Goal: Navigation & Orientation: Find specific page/section

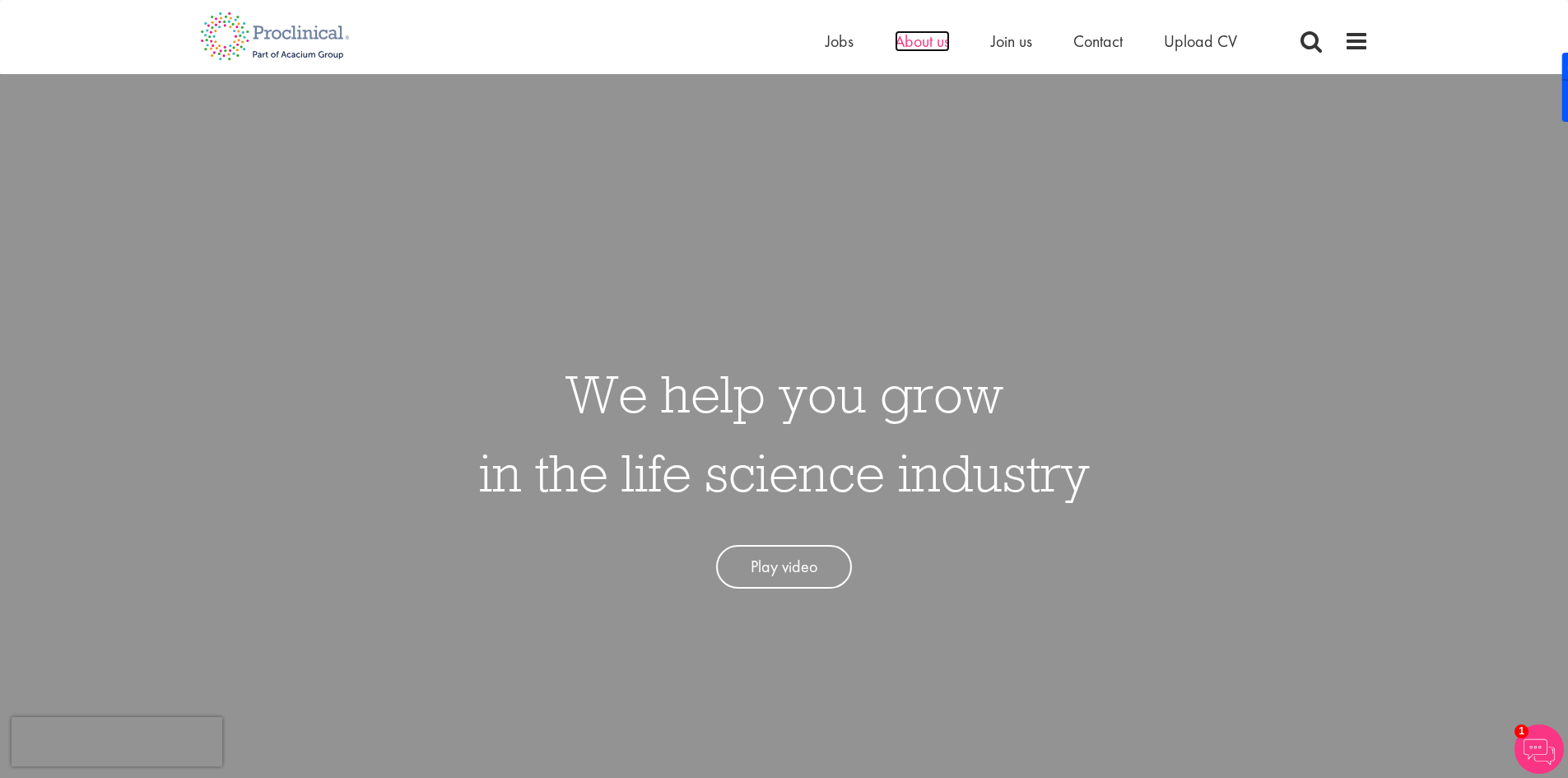
click at [922, 49] on span "About us" at bounding box center [922, 41] width 55 height 22
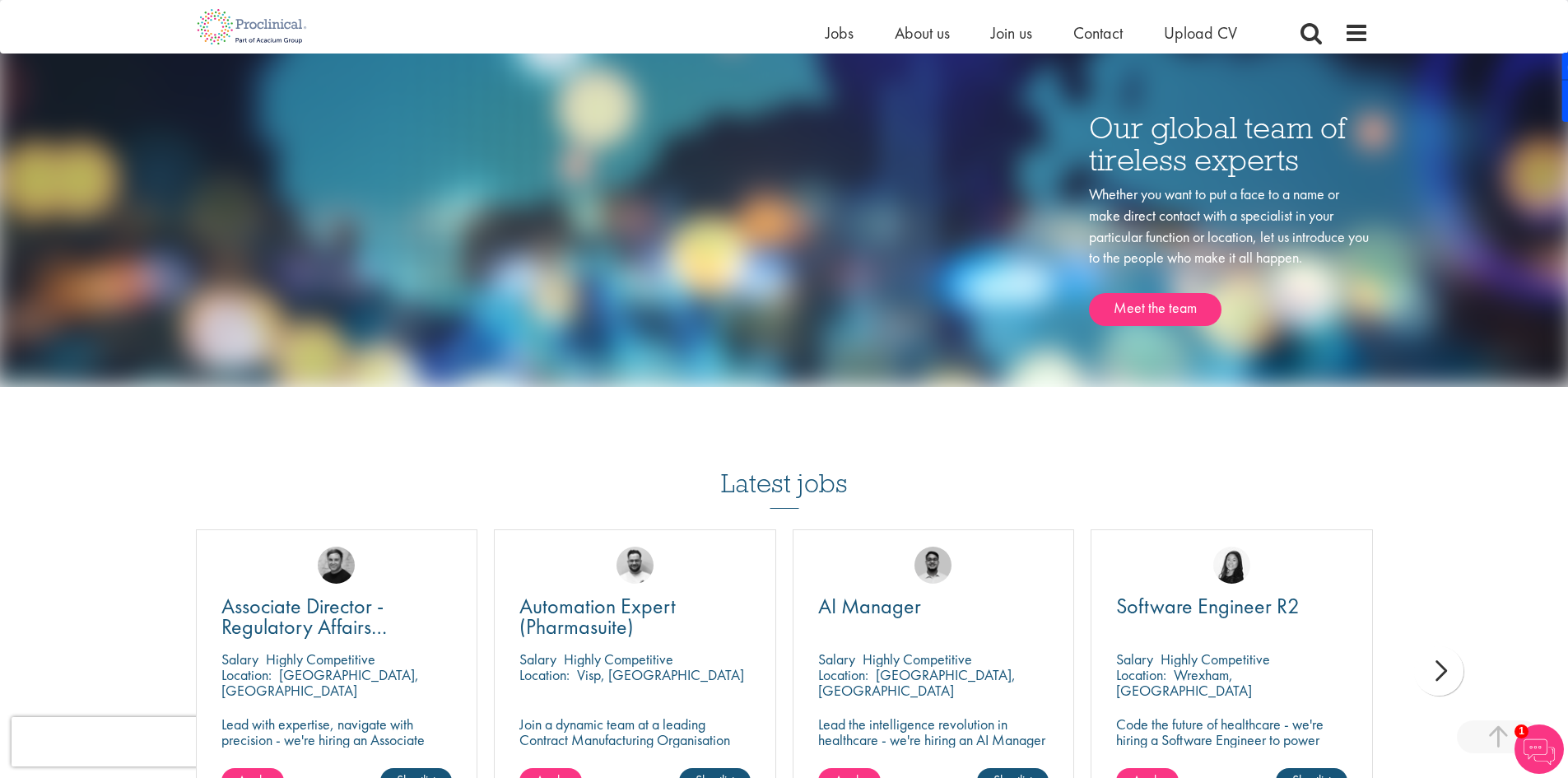
scroll to position [2471, 0]
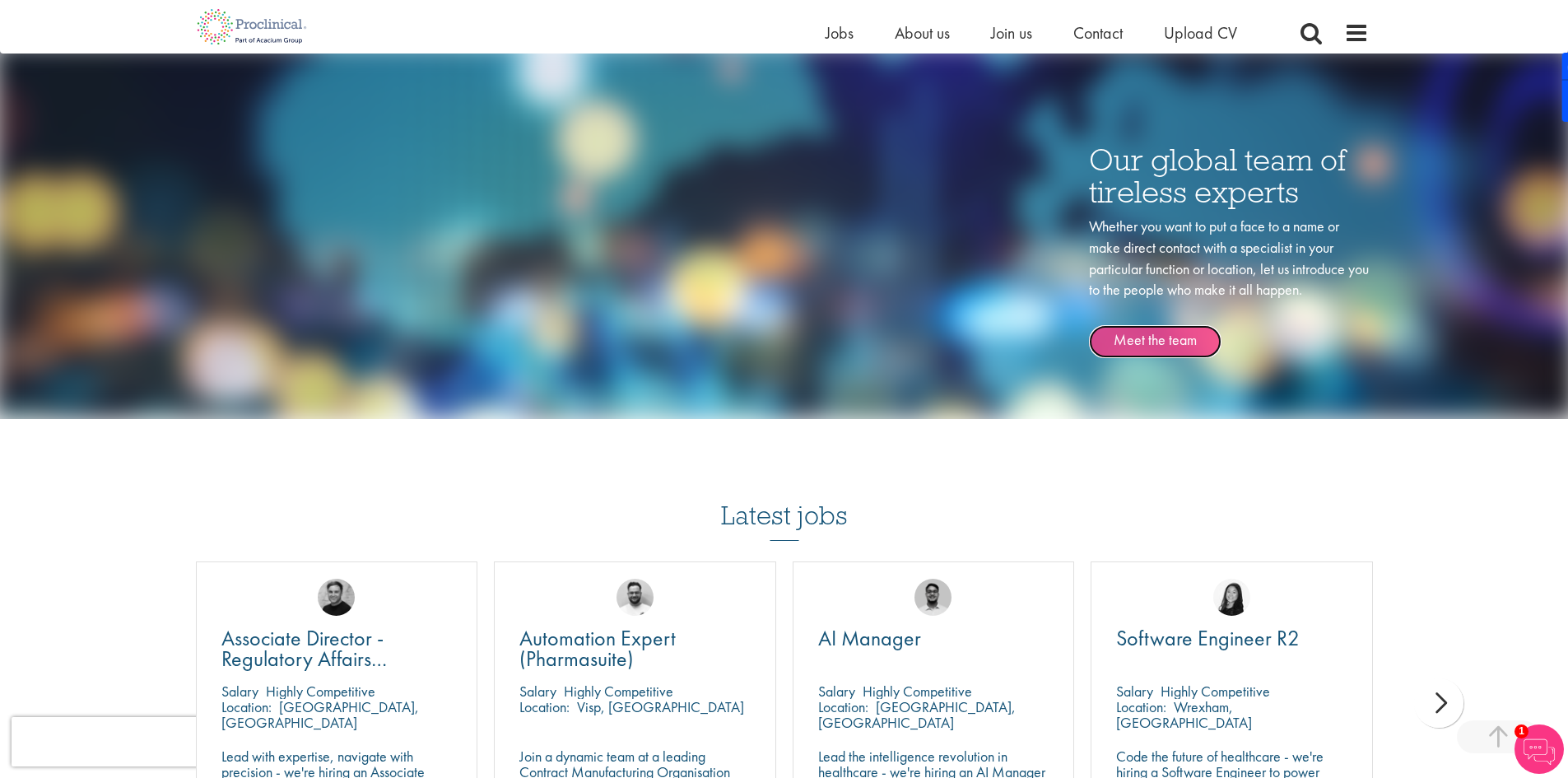
click at [1135, 327] on link "Meet the team" at bounding box center [1155, 342] width 132 height 33
